Goal: Transaction & Acquisition: Purchase product/service

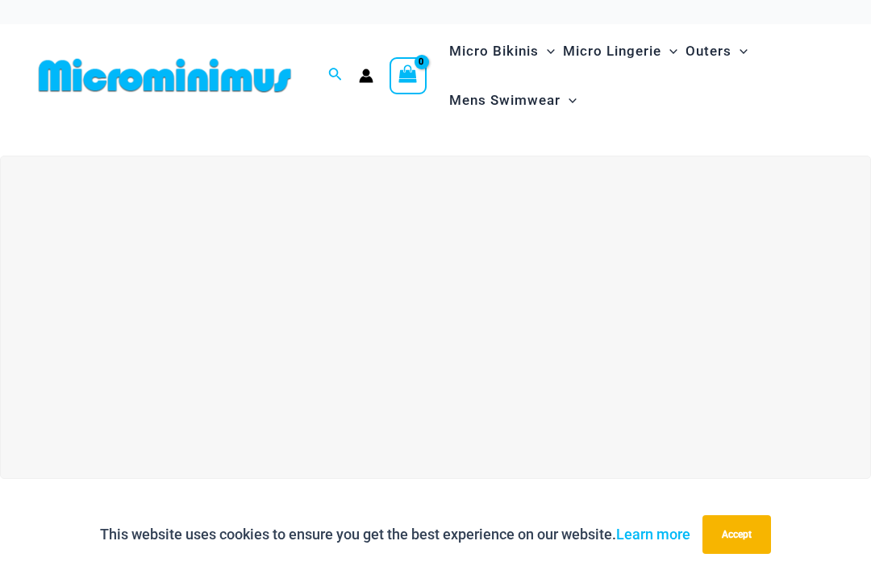
scroll to position [35, 0]
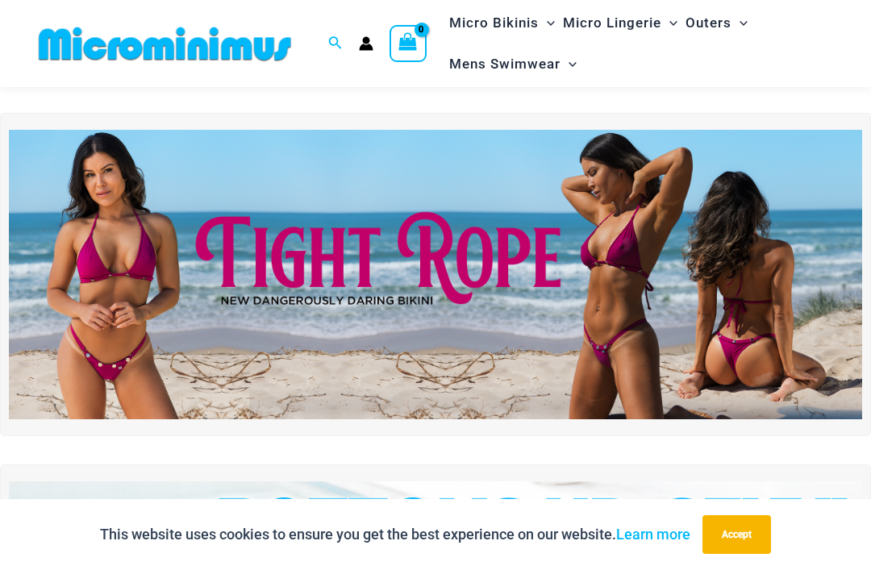
click at [647, 264] on img at bounding box center [435, 275] width 853 height 290
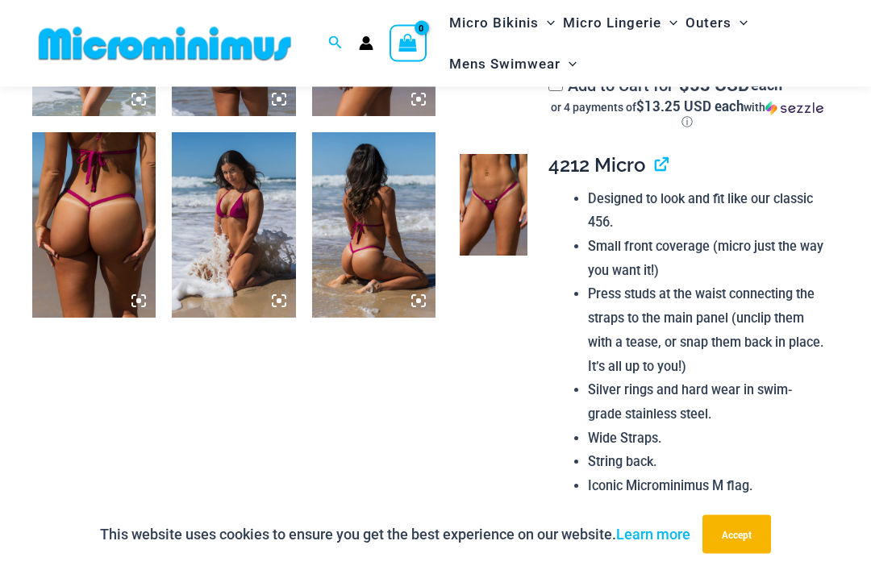
click at [507, 199] on img at bounding box center [494, 206] width 68 height 102
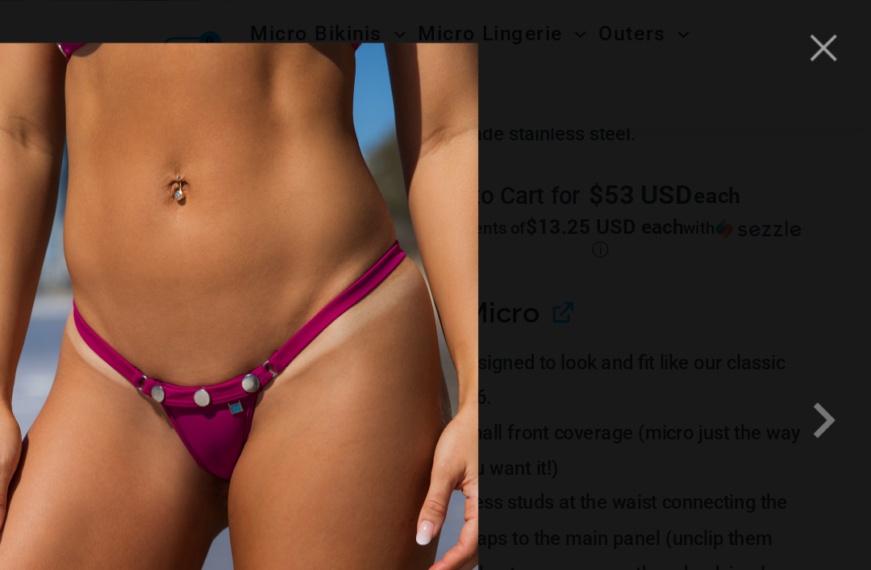
scroll to position [976, 0]
click at [826, 32] on button "Close" at bounding box center [838, 32] width 24 height 24
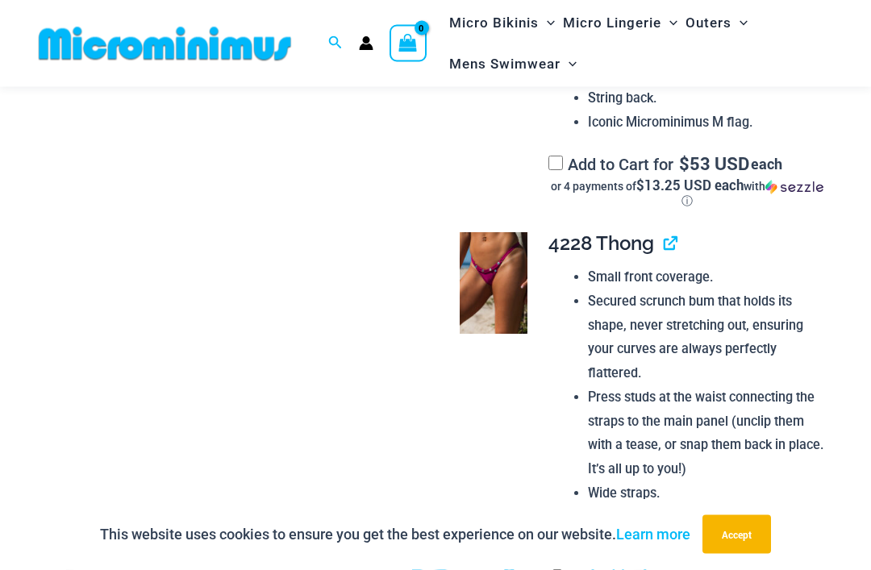
click at [487, 288] on img at bounding box center [494, 284] width 68 height 102
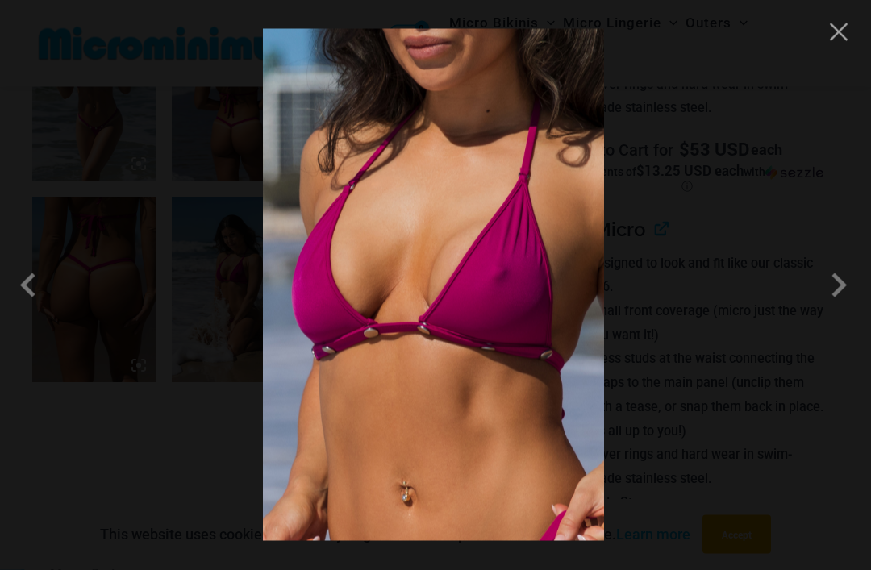
scroll to position [962, 0]
click at [836, 296] on span at bounding box center [838, 285] width 48 height 48
click at [838, 42] on button "Close" at bounding box center [838, 32] width 24 height 24
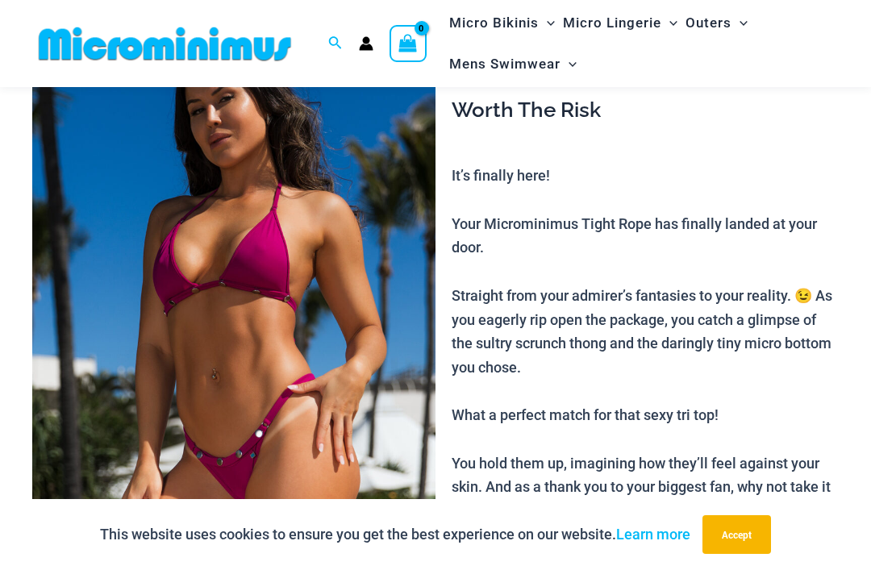
scroll to position [0, 0]
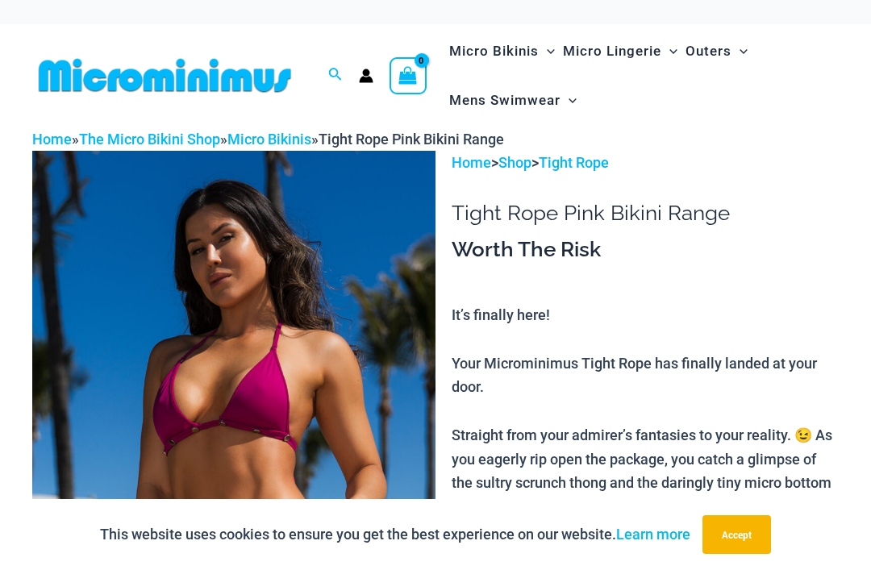
click at [306, 144] on link "Micro Bikinis" at bounding box center [269, 139] width 84 height 17
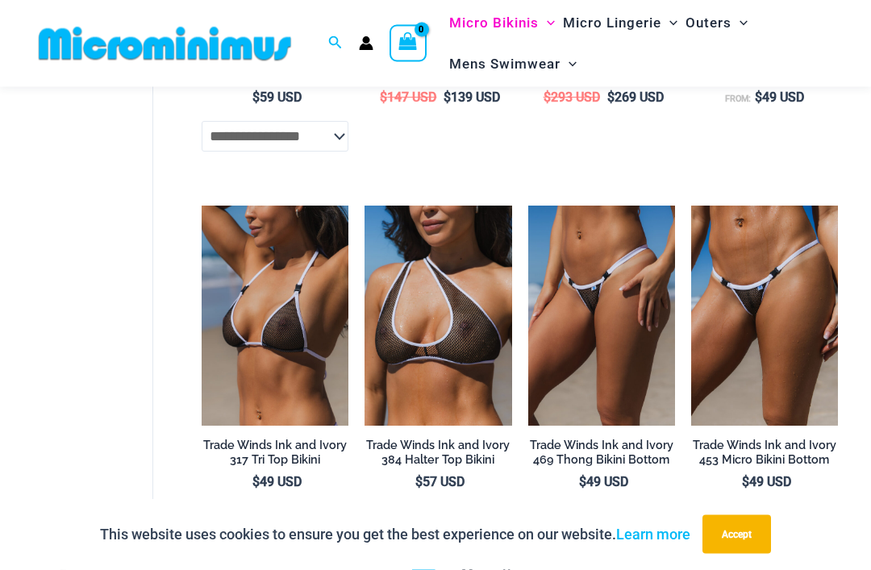
scroll to position [1297, 0]
click at [528, 206] on img at bounding box center [528, 206] width 0 height 0
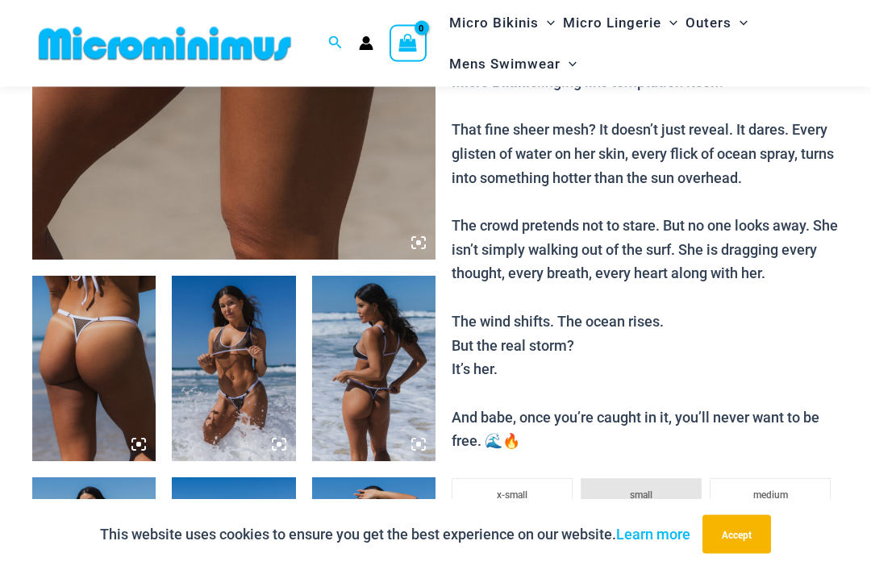
scroll to position [480, 0]
click at [82, 327] on img at bounding box center [93, 368] width 123 height 185
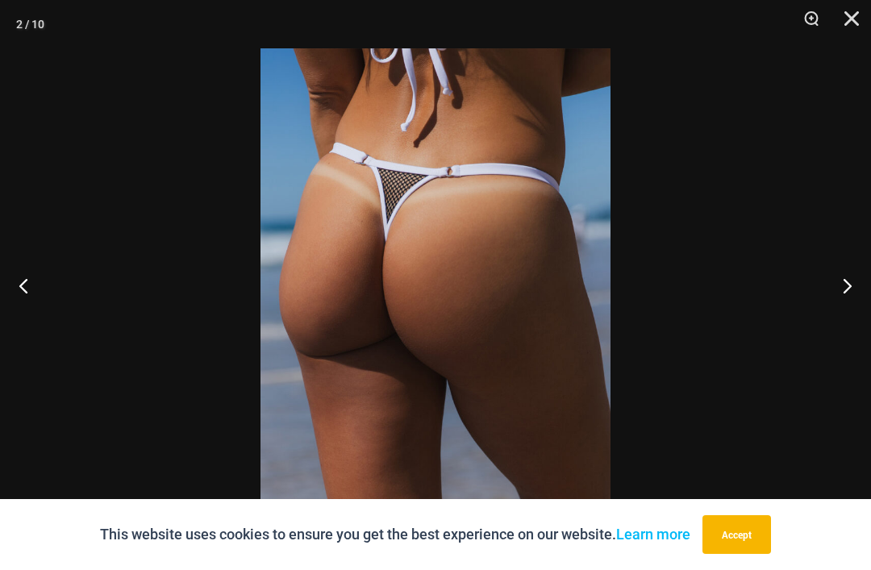
click at [847, 319] on button "Next" at bounding box center [840, 285] width 60 height 81
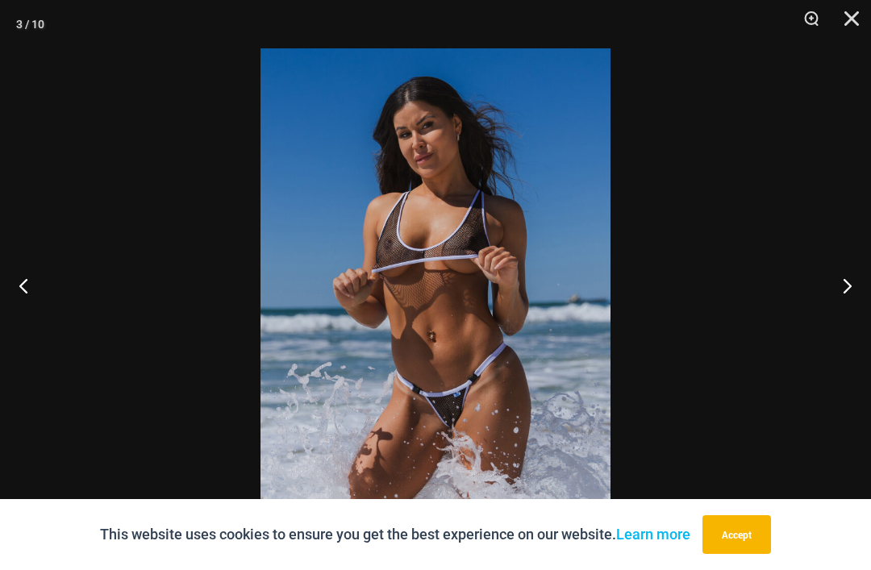
click at [846, 319] on button "Next" at bounding box center [840, 285] width 60 height 81
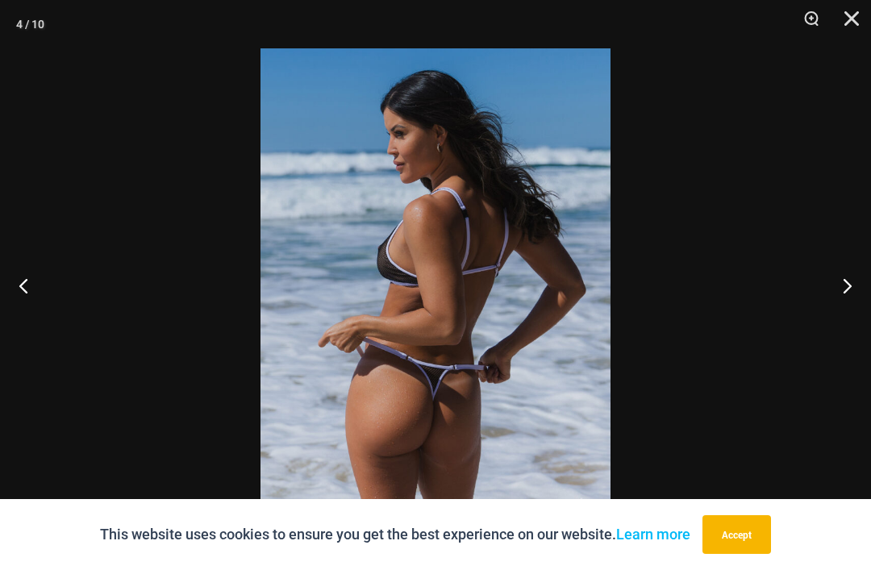
click at [859, 324] on button "Next" at bounding box center [840, 285] width 60 height 81
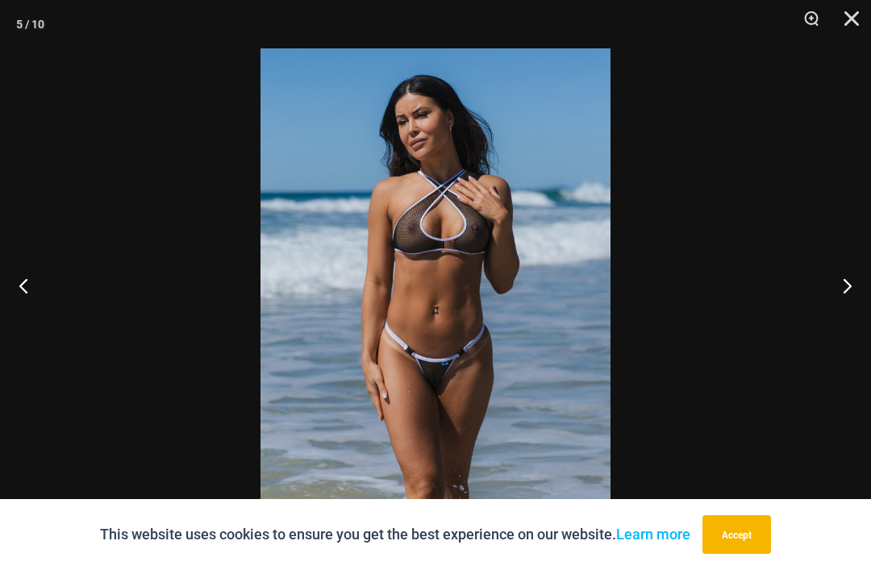
click at [852, 320] on button "Next" at bounding box center [840, 285] width 60 height 81
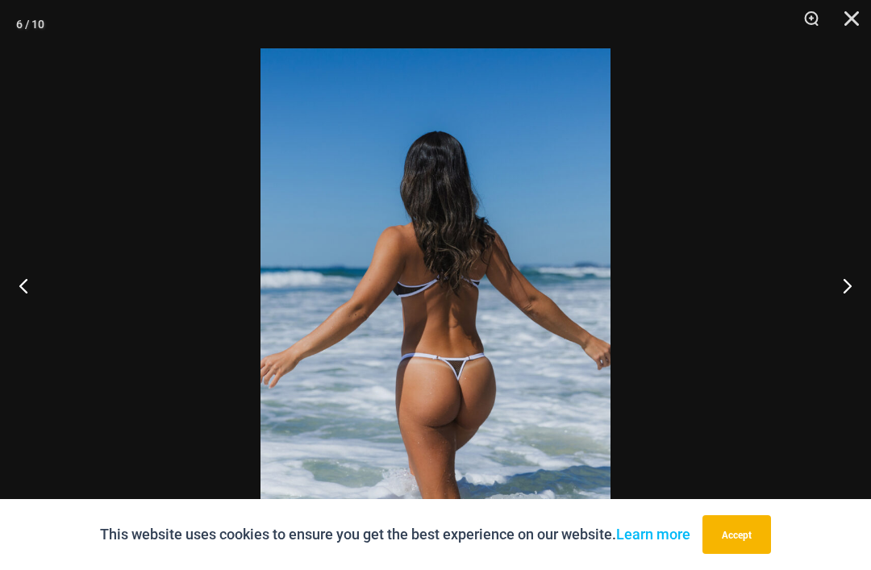
click at [855, 322] on button "Next" at bounding box center [840, 285] width 60 height 81
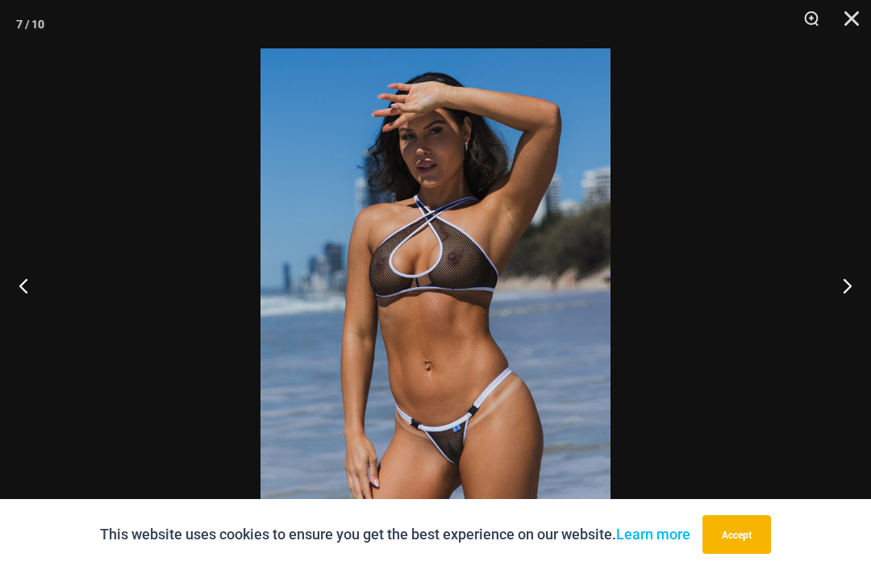
click at [859, 27] on button "Close" at bounding box center [846, 24] width 40 height 48
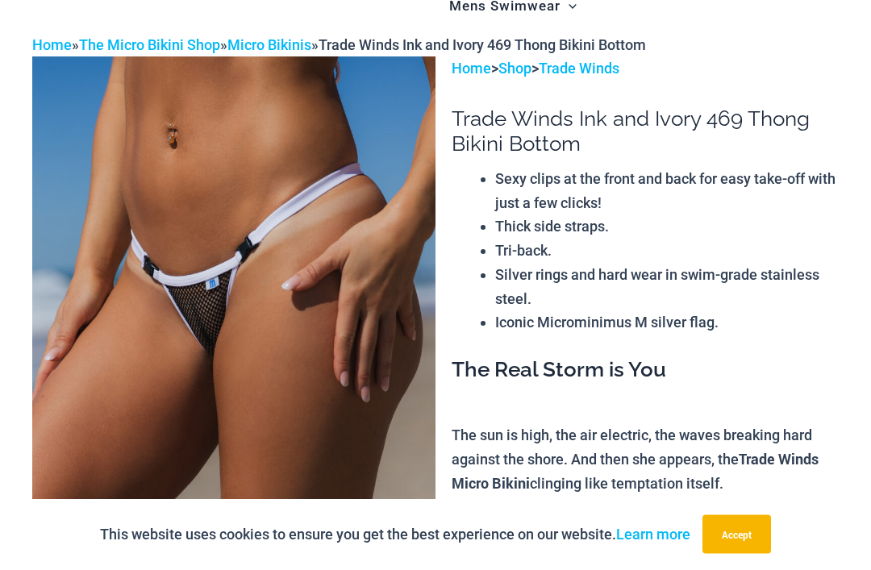
scroll to position [0, 0]
